Goal: Download file/media

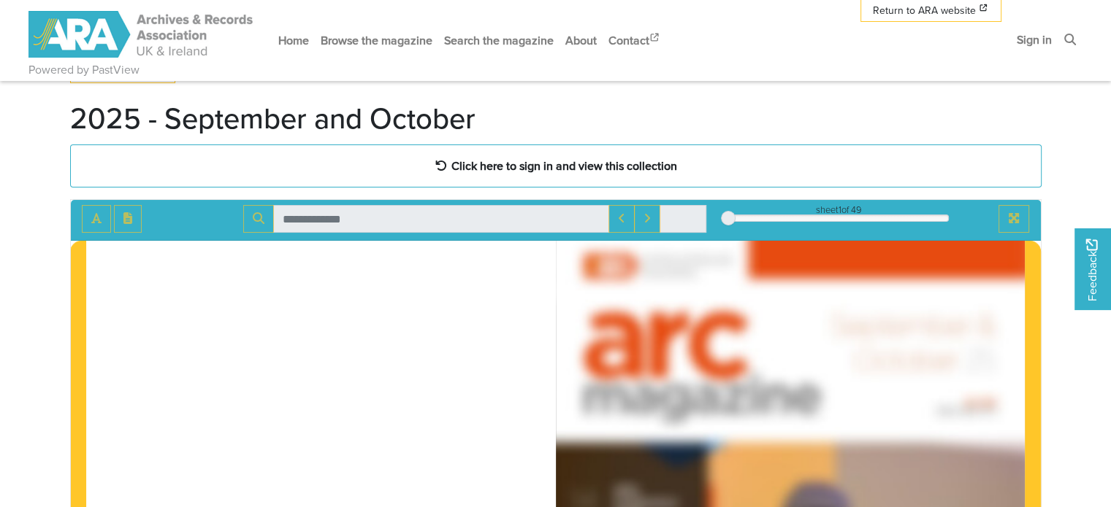
scroll to position [54, 0]
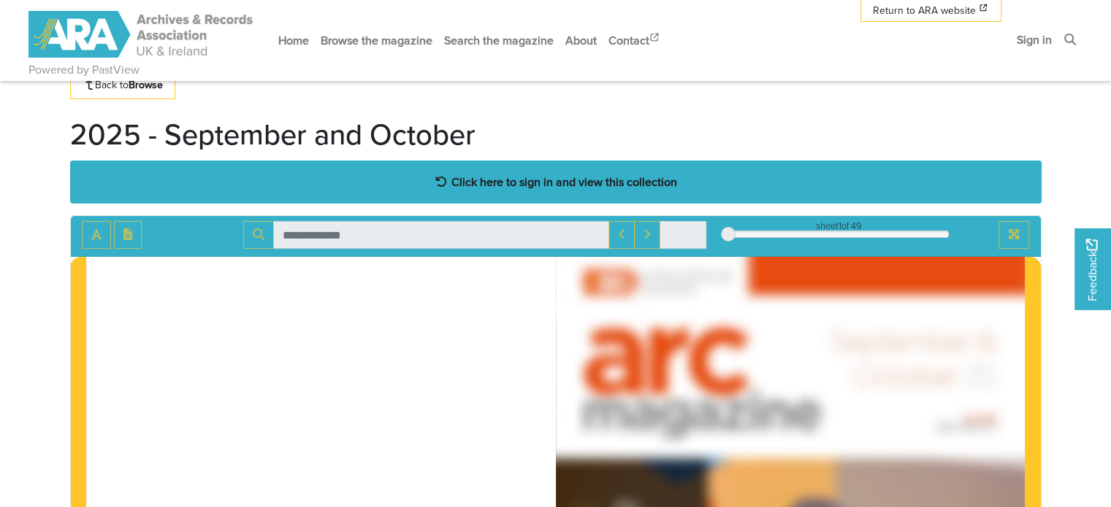
click at [570, 181] on strong "Click here to sign in and view this collection" at bounding box center [564, 182] width 226 height 16
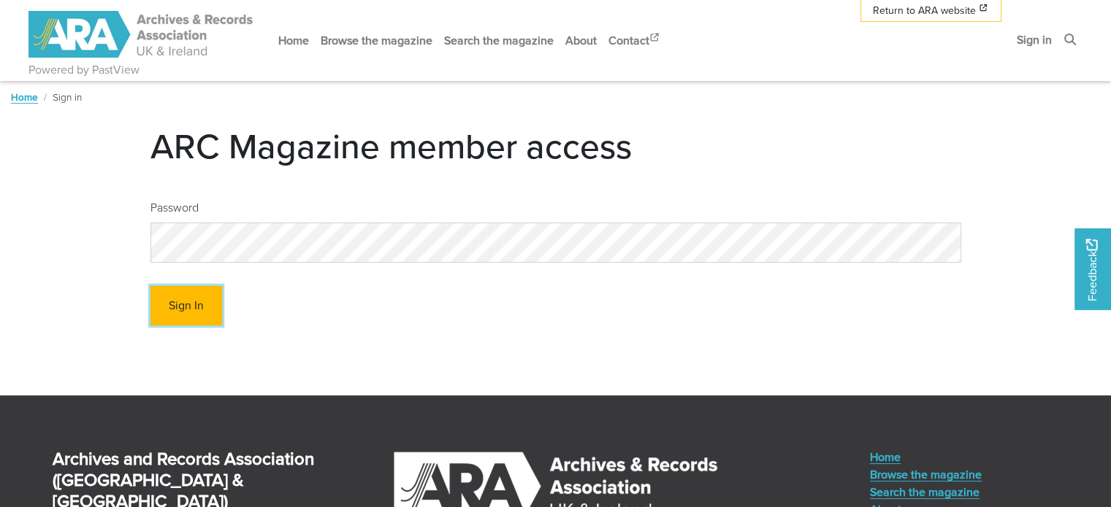
click at [188, 307] on button "Sign In" at bounding box center [186, 306] width 72 height 40
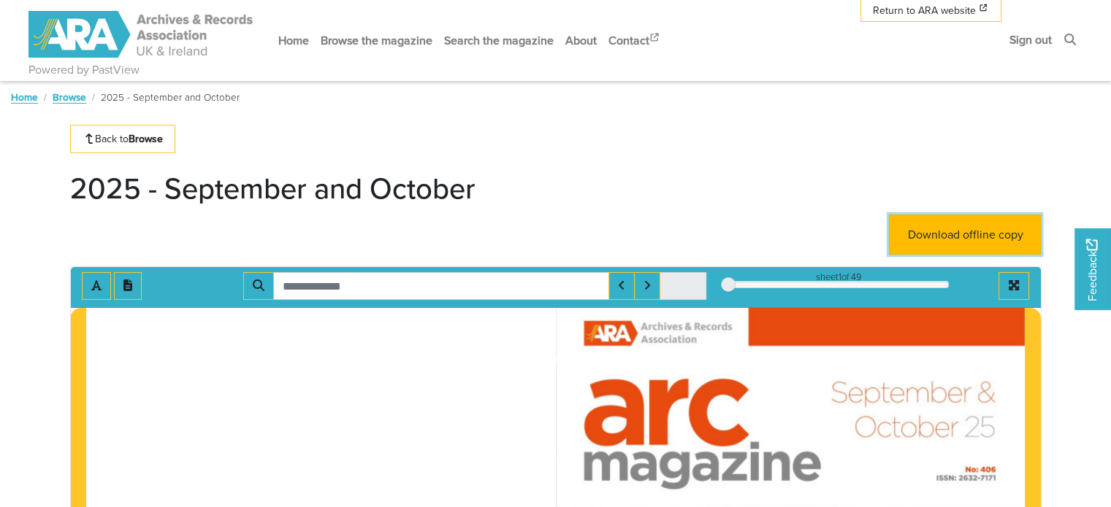
click at [970, 242] on link "Download offline copy" at bounding box center [965, 235] width 152 height 40
